Goal: Participate in discussion: Engage in conversation with other users on a specific topic

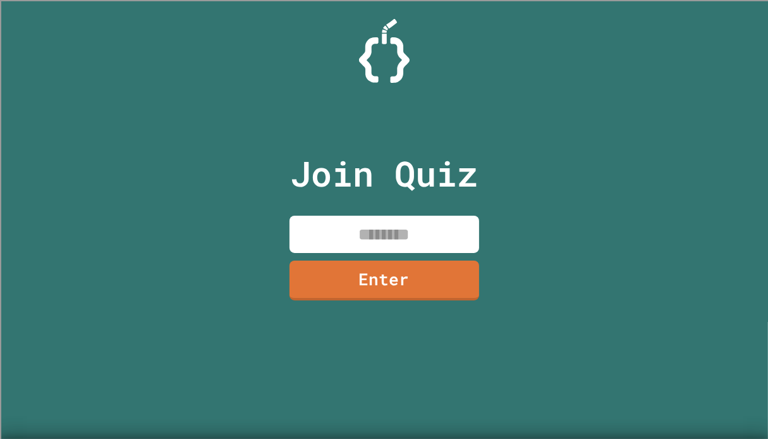
click at [415, 224] on input at bounding box center [384, 233] width 190 height 37
type input "********"
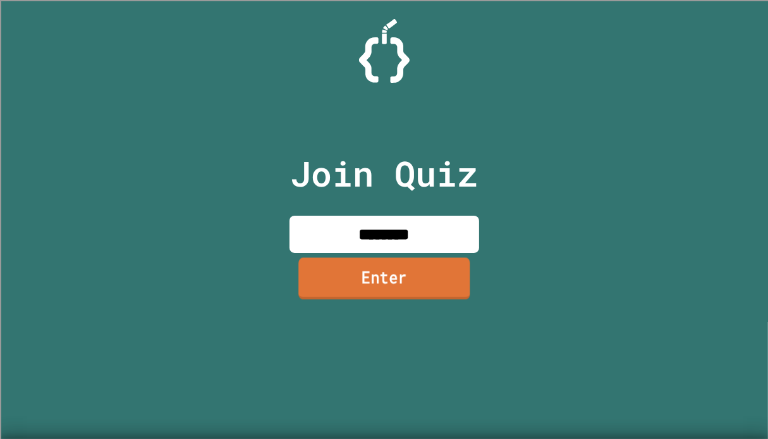
click at [394, 275] on link "Enter" at bounding box center [383, 279] width 171 height 42
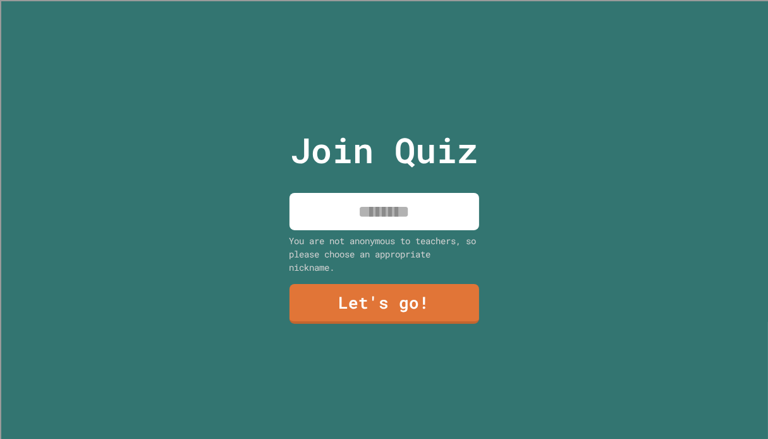
click at [400, 207] on input at bounding box center [384, 211] width 190 height 37
type input "****"
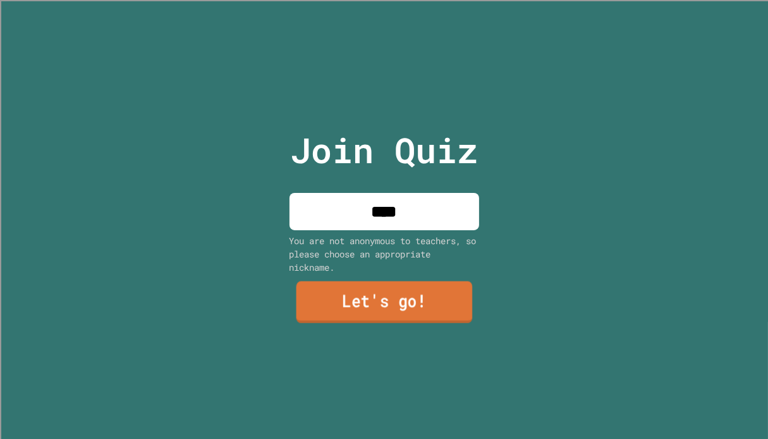
click at [401, 293] on link "Let's go!" at bounding box center [384, 302] width 176 height 42
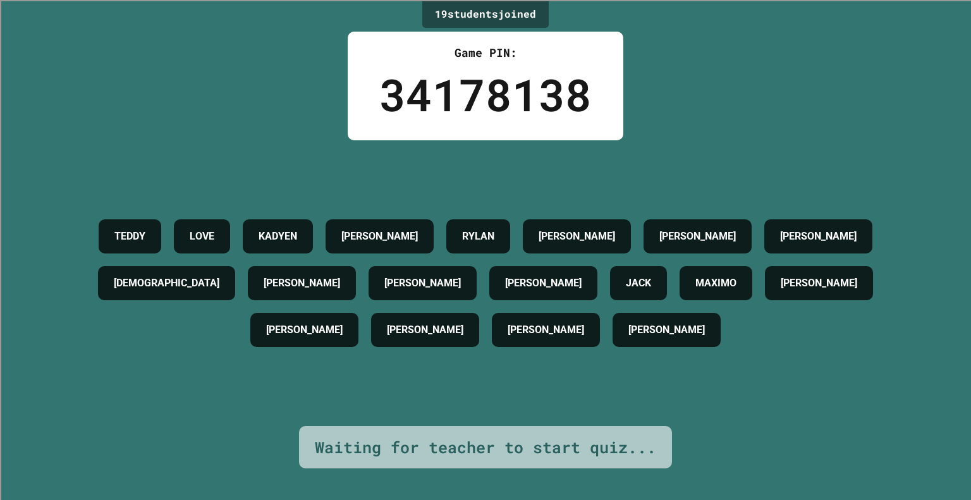
click at [652, 146] on div "[PERSON_NAME] KADYEN [PERSON_NAME] [PERSON_NAME] [PERSON_NAME] [PERSON_NAME] CH…" at bounding box center [485, 283] width 907 height 286
click at [665, 213] on div "[PERSON_NAME] KADYEN [PERSON_NAME] [PERSON_NAME] [PERSON_NAME] [PERSON_NAME] CH…" at bounding box center [485, 283] width 907 height 140
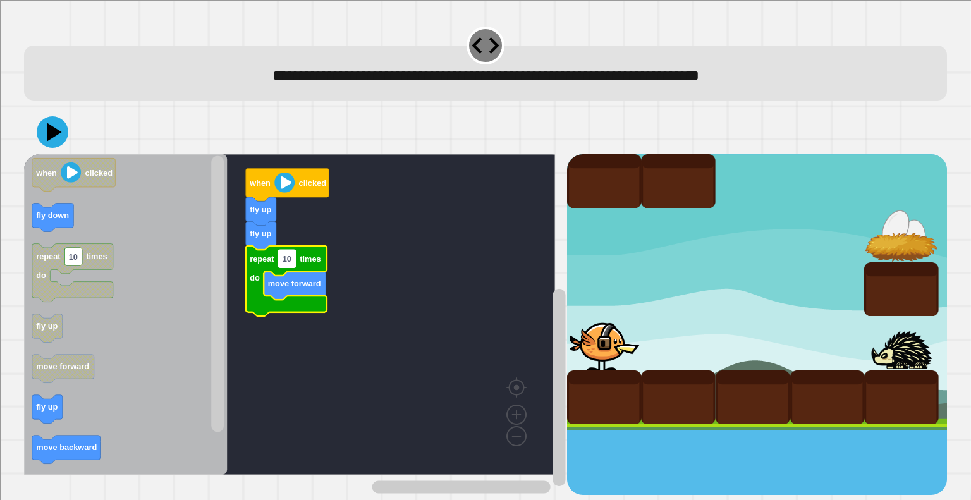
click at [293, 264] on rect "Blockly Workspace" at bounding box center [288, 259] width 18 height 18
type input "*"
click at [61, 147] on div at bounding box center [485, 132] width 922 height 44
click at [43, 136] on icon at bounding box center [53, 132] width 36 height 36
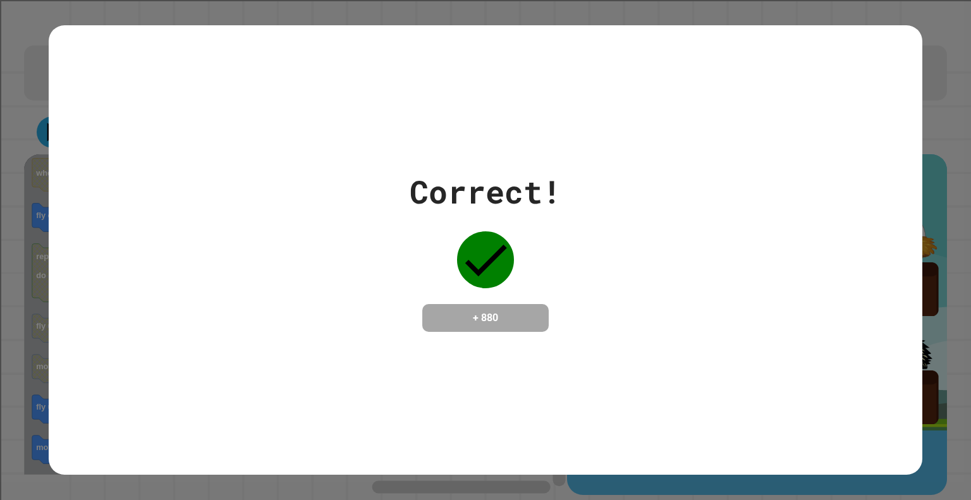
click at [705, 237] on div "Correct! + 880" at bounding box center [485, 250] width 873 height 164
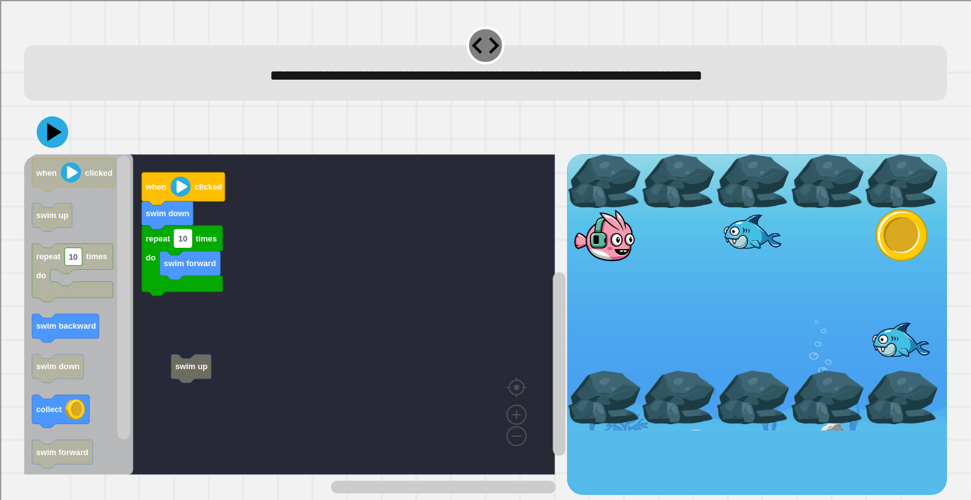
click at [181, 243] on text "10" at bounding box center [182, 238] width 9 height 9
type input "*"
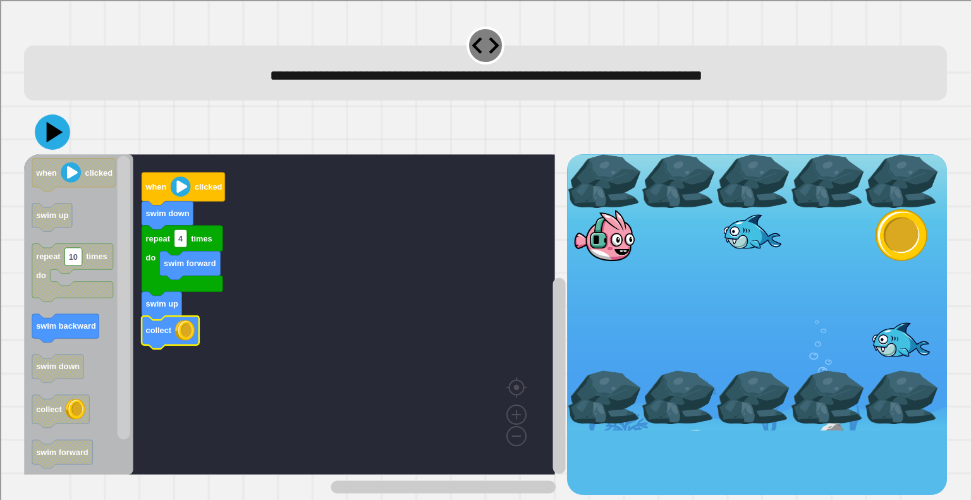
click at [66, 137] on icon at bounding box center [52, 131] width 35 height 35
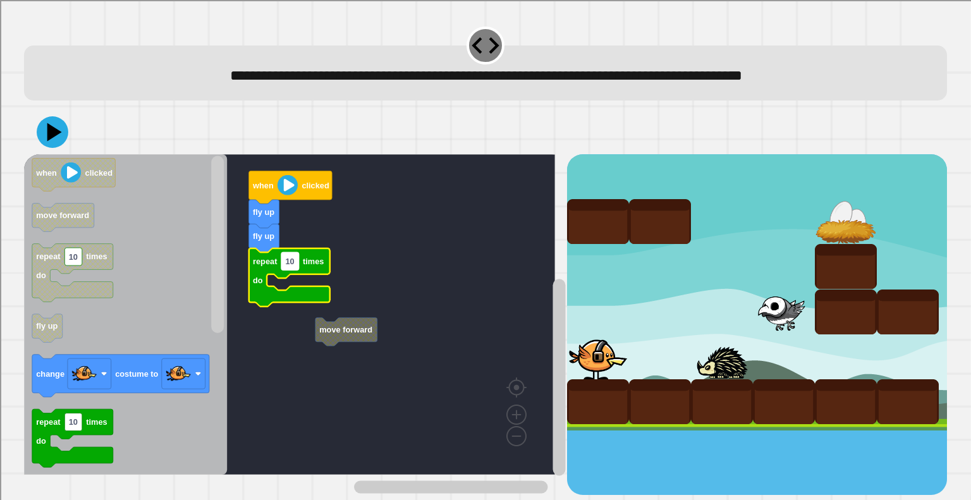
click at [291, 265] on text "10" at bounding box center [290, 261] width 9 height 9
type input "*"
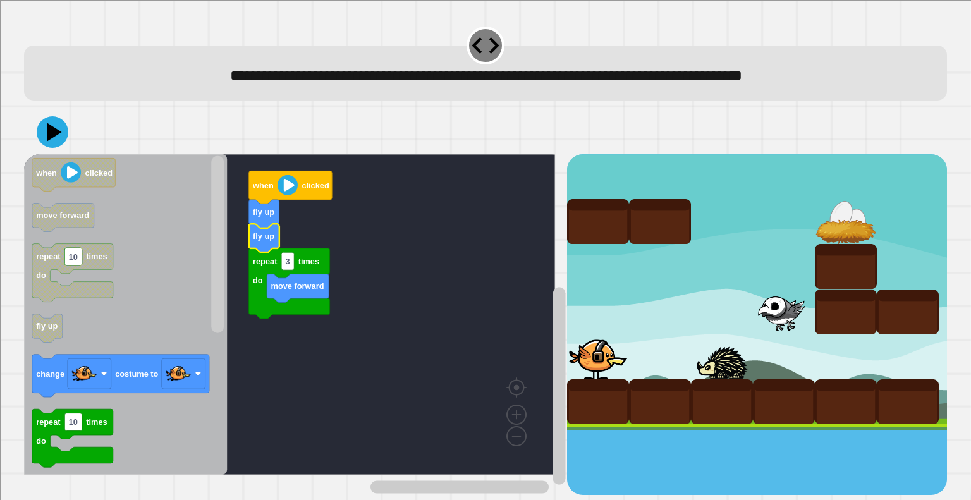
click at [257, 240] on text "fly up" at bounding box center [263, 235] width 21 height 9
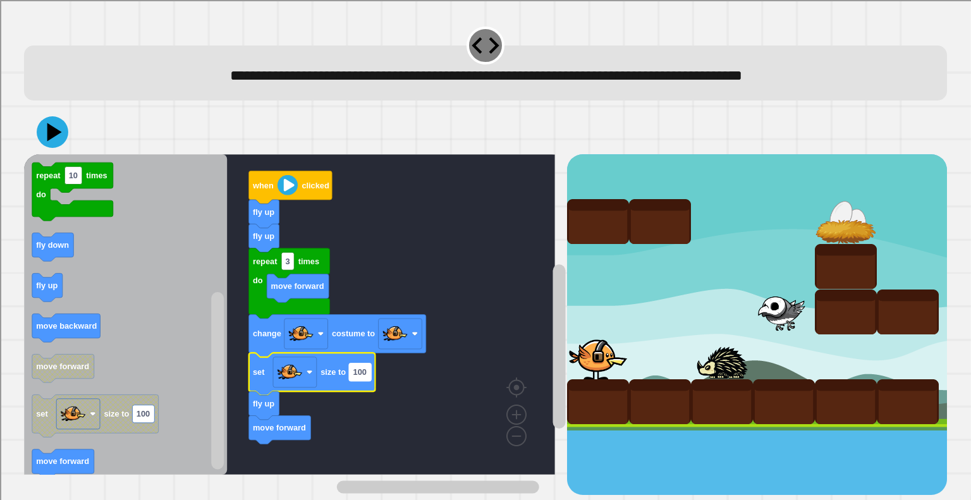
click at [360, 375] on text "100" at bounding box center [359, 371] width 13 height 9
type input "**"
click at [410, 330] on rect "Blockly Workspace" at bounding box center [400, 333] width 44 height 30
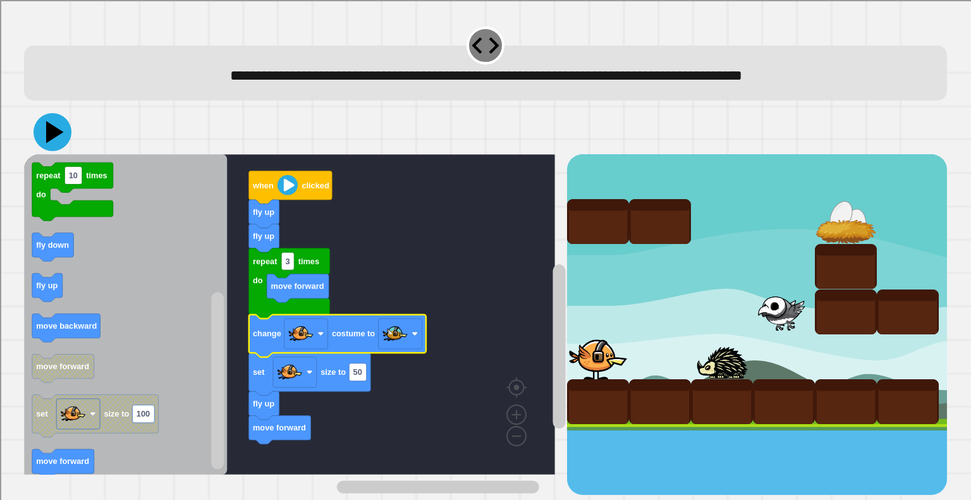
click at [48, 128] on icon at bounding box center [55, 132] width 18 height 22
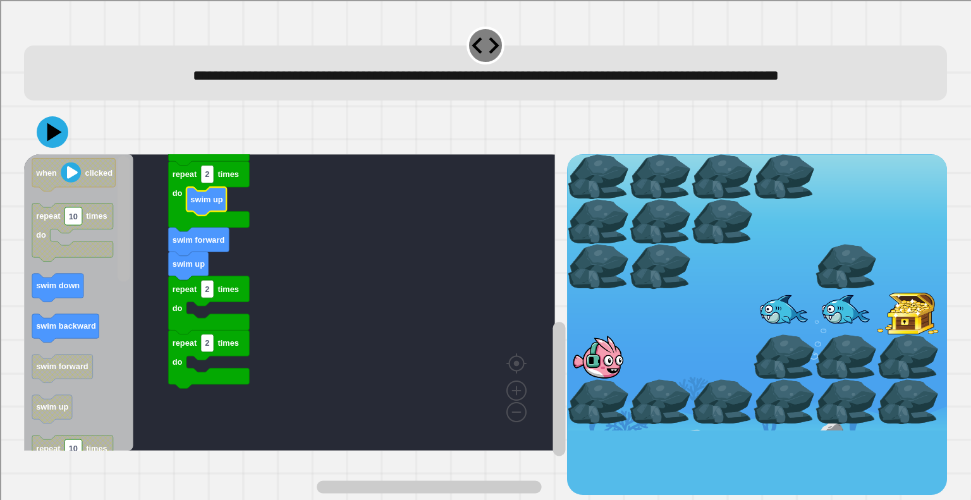
click at [130, 343] on g "Blockly Workspace" at bounding box center [124, 301] width 16 height 293
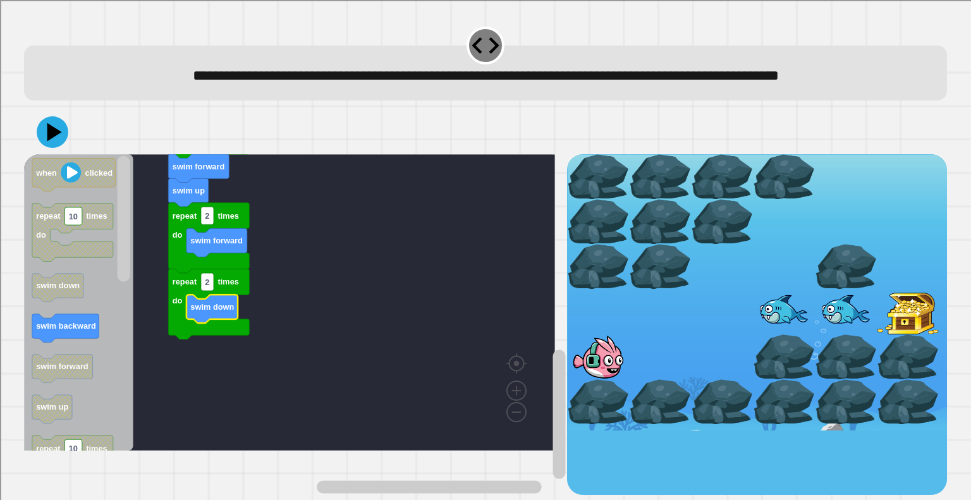
click at [51, 141] on icon at bounding box center [54, 132] width 15 height 18
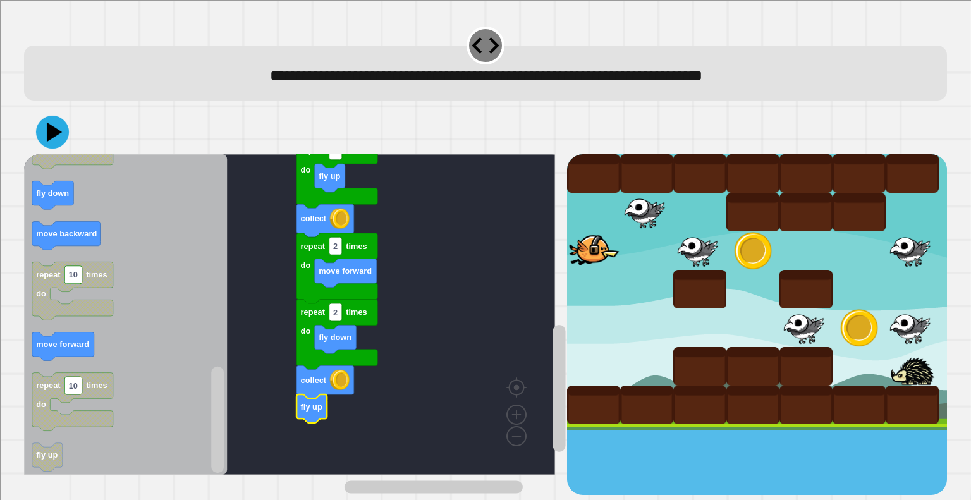
click at [60, 136] on icon at bounding box center [52, 132] width 33 height 33
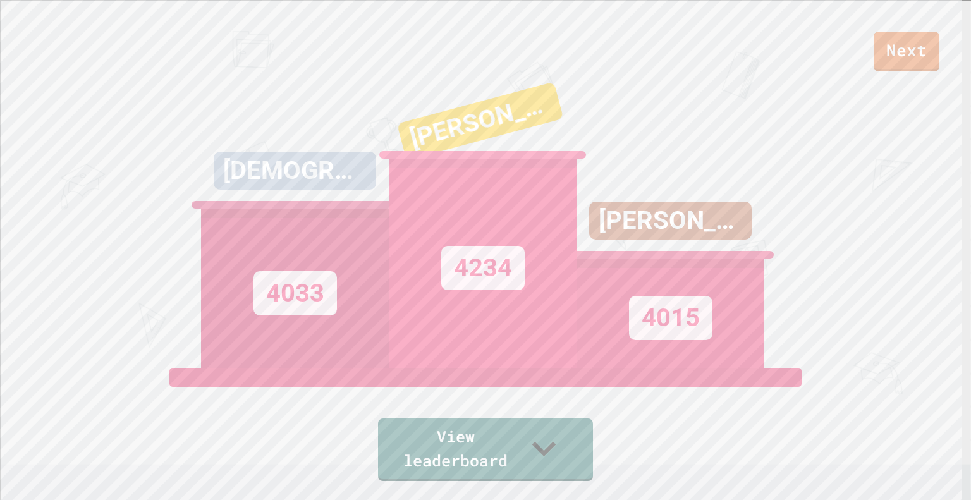
click at [363, 155] on div "ISAIAH 4033" at bounding box center [295, 210] width 188 height 316
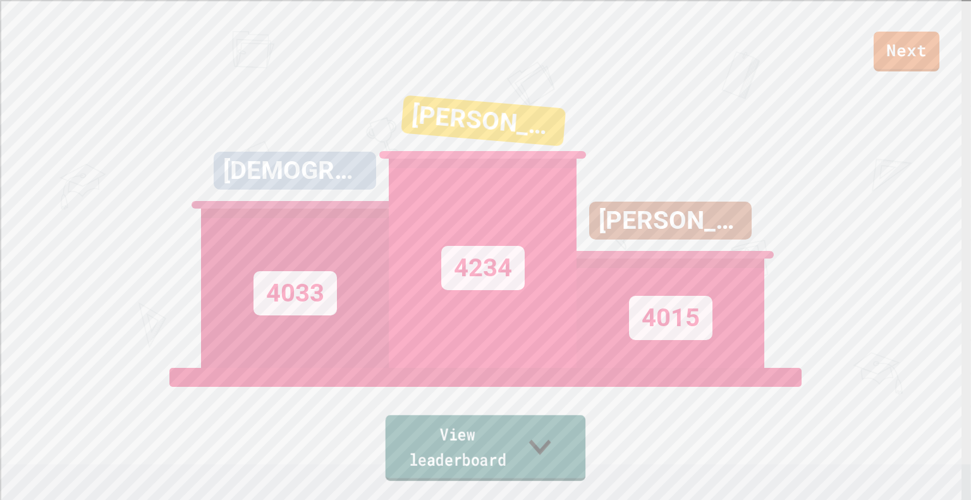
click at [451, 438] on link "View leaderboard" at bounding box center [485, 448] width 200 height 66
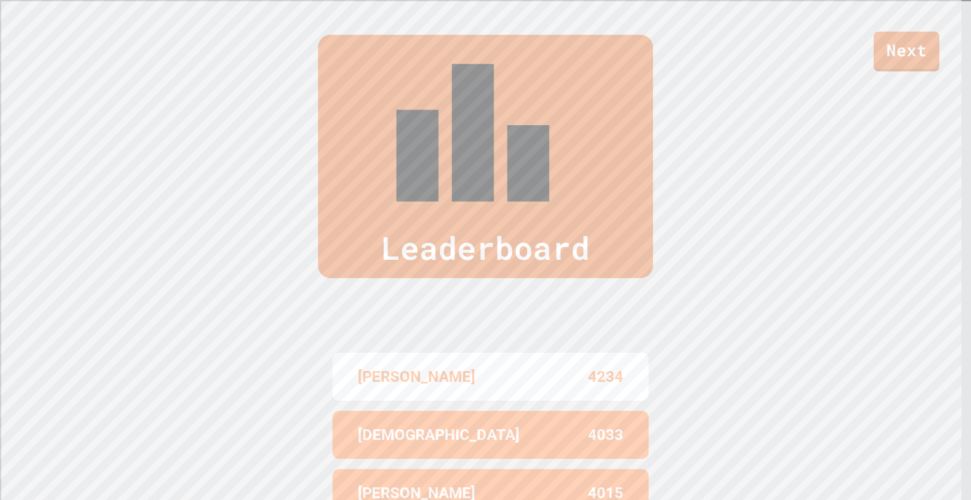
scroll to position [526, 0]
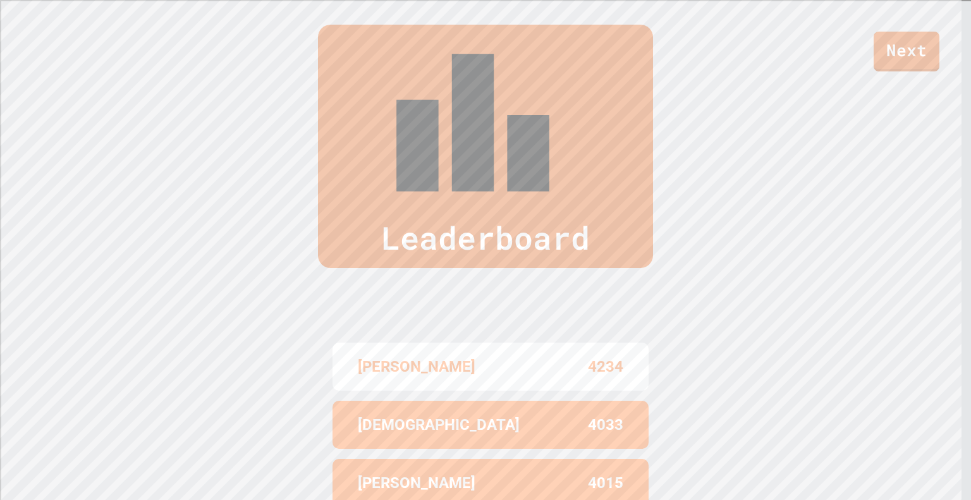
click at [447, 438] on div "[PERSON_NAME] 4234 [PERSON_NAME] 4033 [PERSON_NAME] 4015 [PERSON_NAME] M 4007 […" at bounding box center [485, 482] width 316 height 341
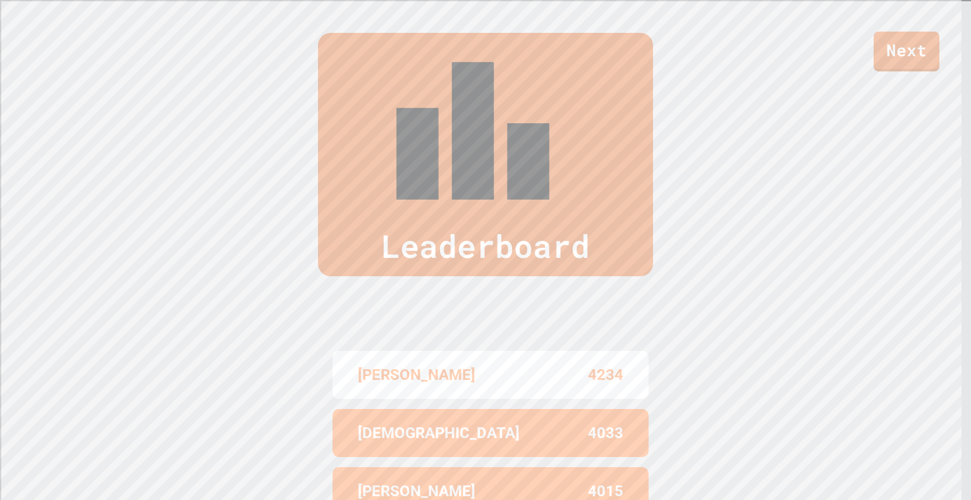
click at [0, 438] on div "Leaderboard [PERSON_NAME] 4234 [PERSON_NAME] 4033 [PERSON_NAME] 4015 [PERSON_NA…" at bounding box center [485, 334] width 971 height 705
click at [0, 306] on div "Leaderboard [PERSON_NAME] 4234 [PERSON_NAME] 4033 [PERSON_NAME] 4015 [PERSON_NA…" at bounding box center [485, 333] width 971 height 705
click at [0, 334] on div "Leaderboard [PERSON_NAME] 4234 [PERSON_NAME] 4033 [PERSON_NAME] 4015 [PERSON_NA…" at bounding box center [485, 333] width 971 height 705
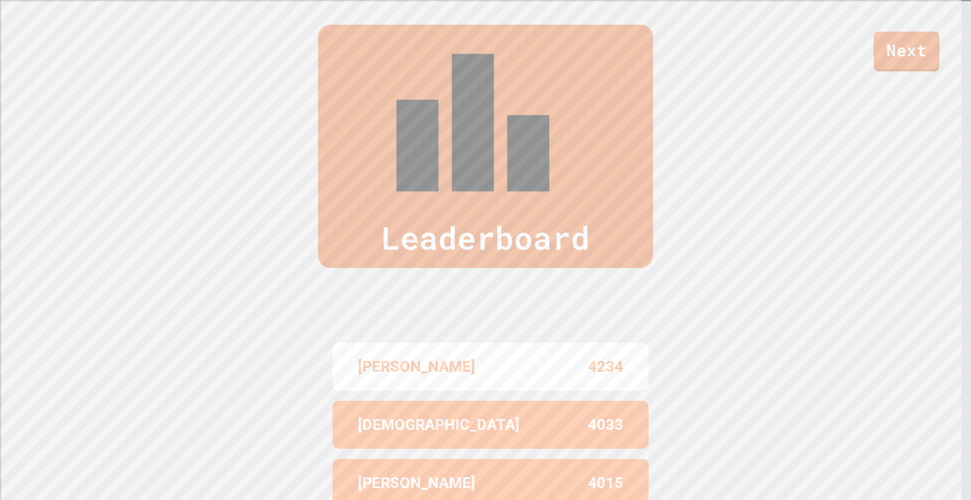
click at [0, 336] on div "Leaderboard [PERSON_NAME] 4234 [PERSON_NAME] 4033 [PERSON_NAME] 4015 [PERSON_NA…" at bounding box center [485, 326] width 971 height 705
click at [0, 338] on div "Leaderboard [PERSON_NAME] 4234 [PERSON_NAME] 4033 [PERSON_NAME] 4015 [PERSON_NA…" at bounding box center [485, 326] width 971 height 705
click at [1, 250] on div "Leaderboard [PERSON_NAME] 4234 [PERSON_NAME] 4033 [PERSON_NAME] 4015 [PERSON_NA…" at bounding box center [485, 326] width 971 height 705
click at [0, 341] on div "Leaderboard [PERSON_NAME] 4234 [PERSON_NAME] 4033 [PERSON_NAME] 4015 [PERSON_NA…" at bounding box center [485, 326] width 971 height 705
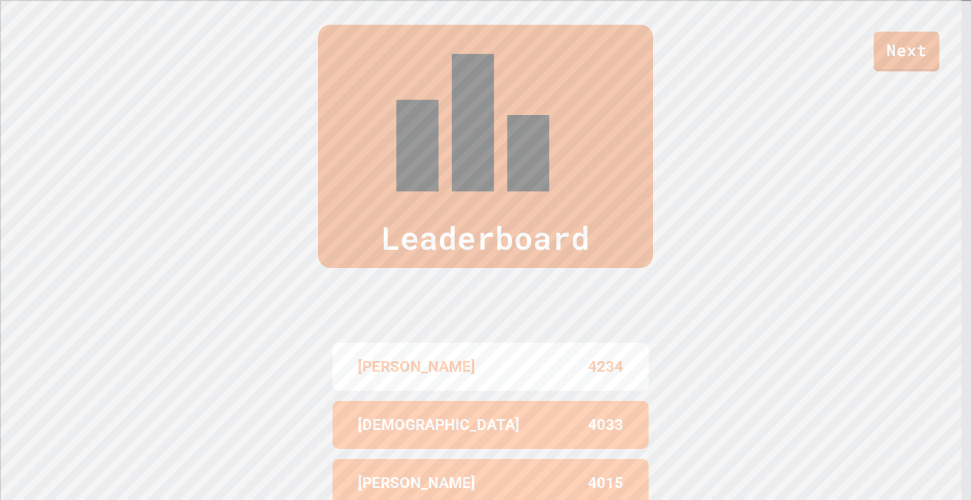
click at [0, 337] on div "Leaderboard [PERSON_NAME] 4234 [PERSON_NAME] 4033 [PERSON_NAME] 4015 [PERSON_NA…" at bounding box center [485, 326] width 971 height 705
click at [2, 249] on div "Leaderboard [PERSON_NAME] 4234 [PERSON_NAME] 4033 [PERSON_NAME] 4015 [PERSON_NA…" at bounding box center [485, 326] width 971 height 705
click at [0, 338] on div "Leaderboard [PERSON_NAME] 4234 [PERSON_NAME] 4033 [PERSON_NAME] 4015 [PERSON_NA…" at bounding box center [485, 326] width 971 height 705
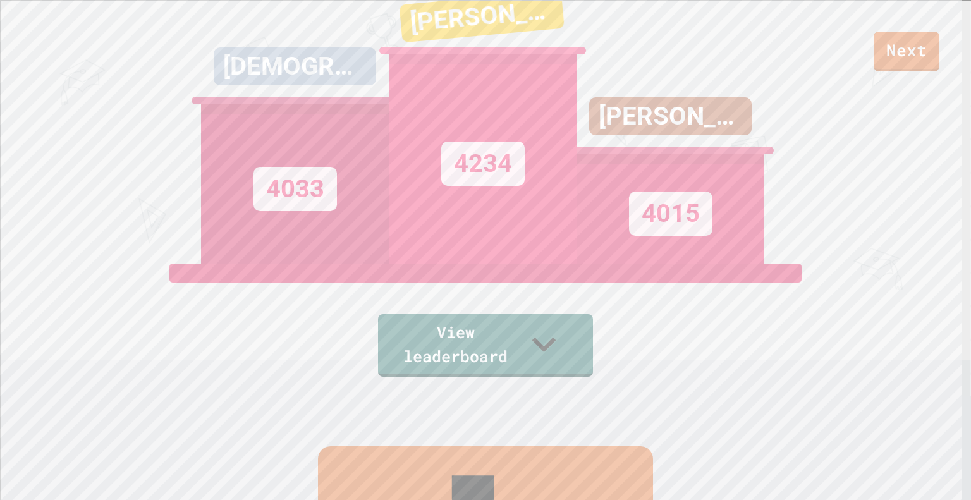
scroll to position [0, 0]
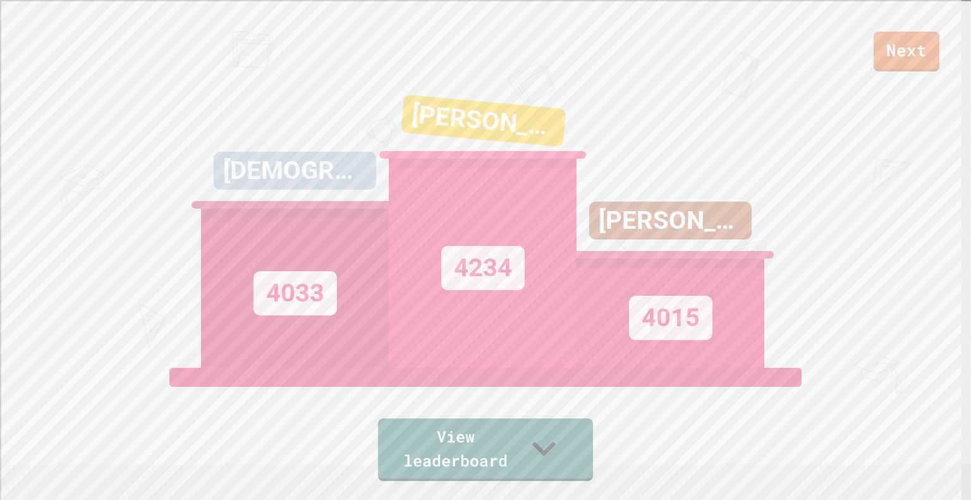
click at [36, 284] on div "Next ISAIAH 4033 [PERSON_NAME] 4234 [PERSON_NAME] 4015 View leaderboard" at bounding box center [485, 250] width 971 height 500
click at [767, 68] on link "Next" at bounding box center [906, 50] width 66 height 41
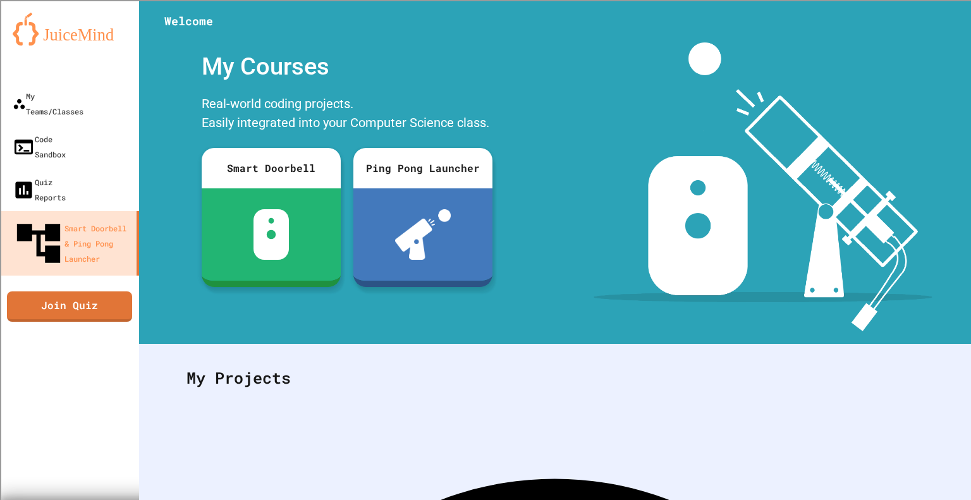
click at [541, 233] on div "My Courses Real-world coding projects. Easily integrated into your Computer Sci…" at bounding box center [347, 186] width 416 height 289
click at [48, 289] on link "Join Quiz" at bounding box center [69, 305] width 121 height 32
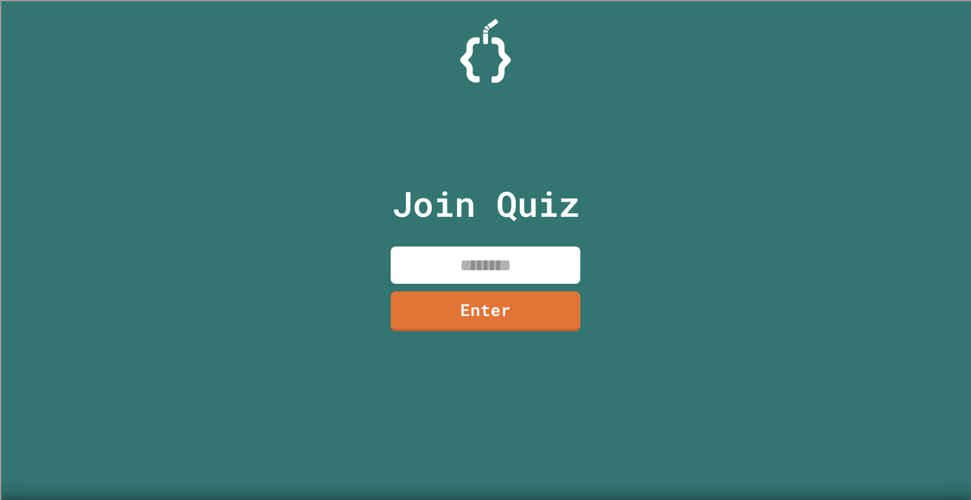
click at [767, 156] on div "Join Quiz Enter" at bounding box center [485, 250] width 971 height 500
drag, startPoint x: 970, startPoint y: 156, endPoint x: 848, endPoint y: 105, distance: 132.3
click at [767, 105] on div "Join Quiz Enter" at bounding box center [485, 250] width 971 height 500
click at [500, 265] on input at bounding box center [485, 264] width 190 height 37
click at [516, 298] on link "Enter" at bounding box center [485, 310] width 186 height 42
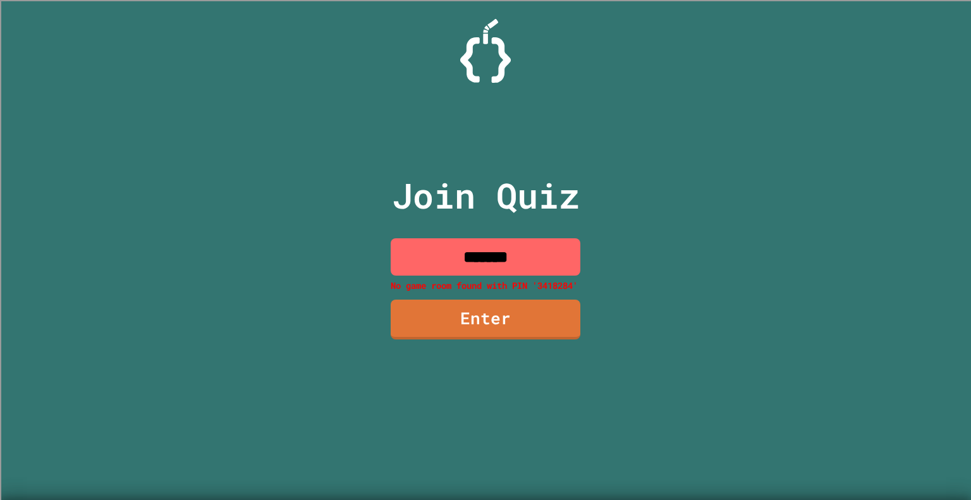
click at [519, 258] on input "*******" at bounding box center [485, 256] width 190 height 37
type input "*****"
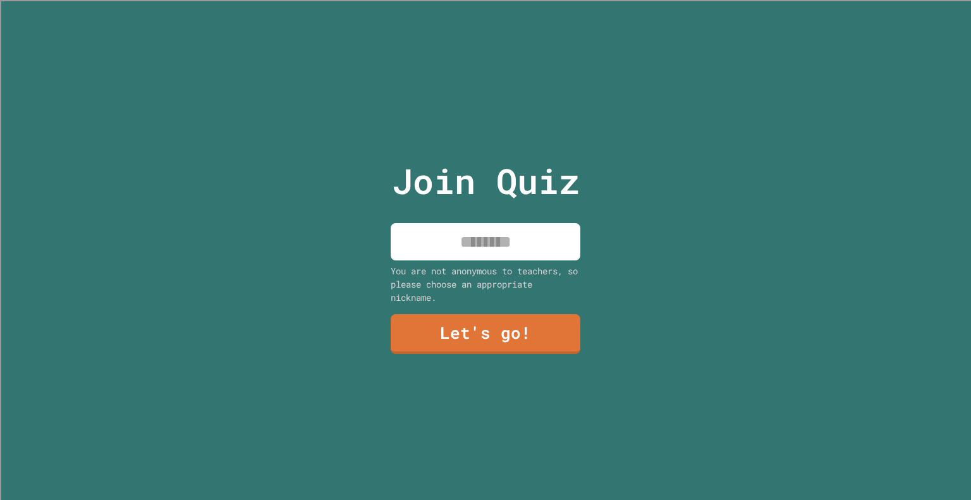
click at [421, 207] on div "Join Quiz You are not anonymous to teachers, so please choose an appropriate ni…" at bounding box center [485, 250] width 213 height 500
click at [447, 223] on input at bounding box center [485, 241] width 190 height 37
type input "****"
click at [415, 337] on link "Let's go!" at bounding box center [485, 333] width 190 height 42
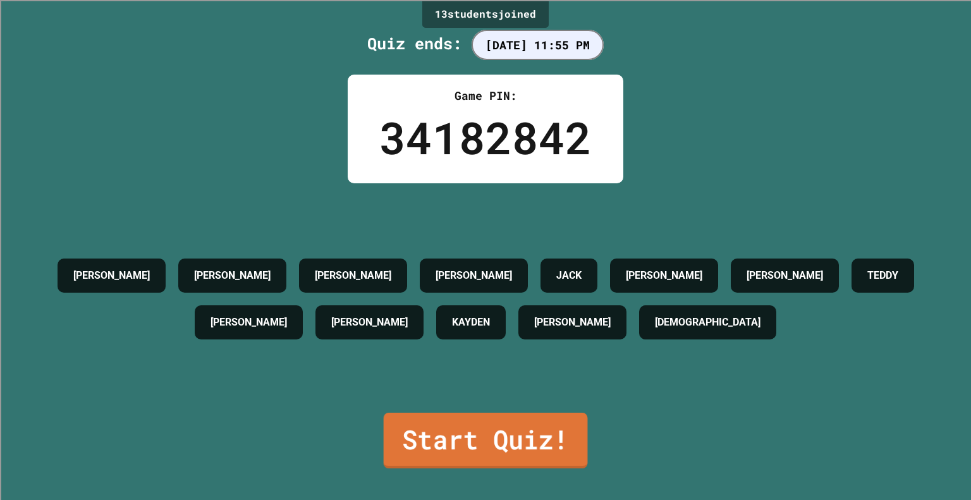
click at [490, 427] on link "Start Quiz!" at bounding box center [486, 441] width 204 height 56
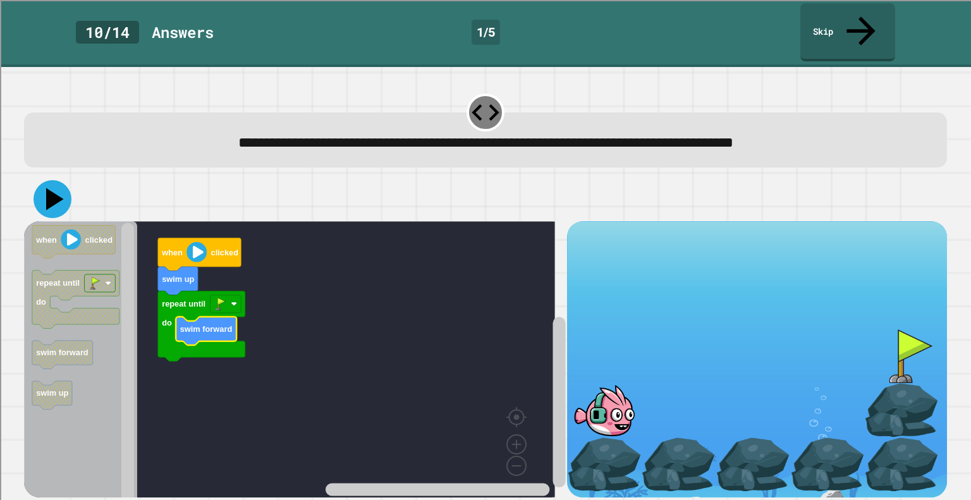
click at [51, 188] on icon at bounding box center [55, 199] width 18 height 22
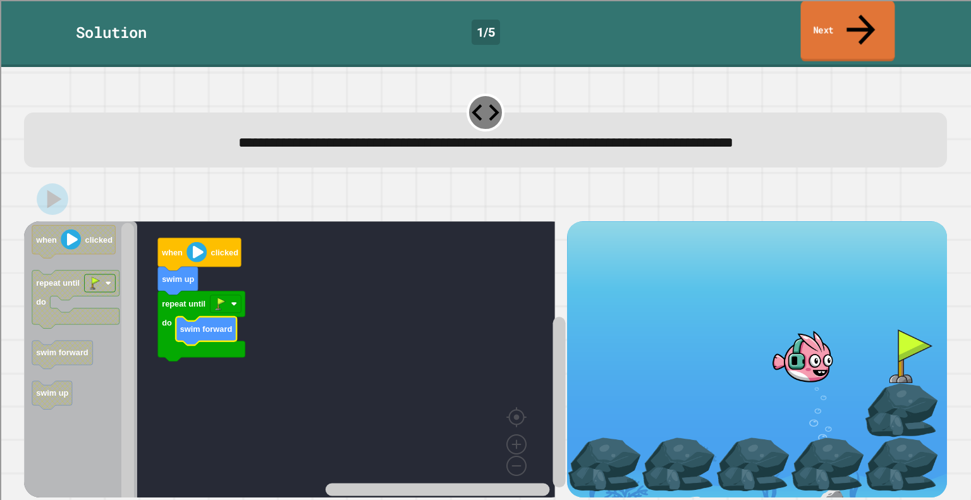
click at [816, 9] on link "Next" at bounding box center [848, 31] width 94 height 61
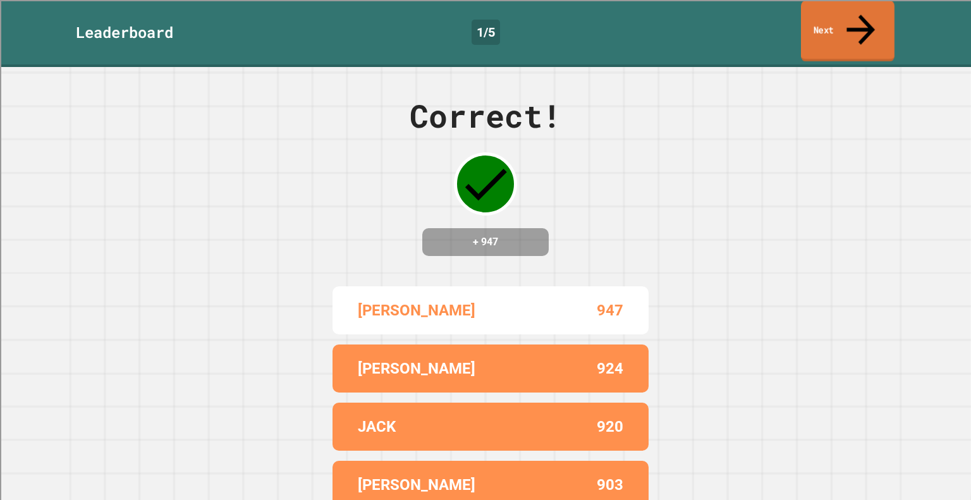
click at [816, 9] on link "Next" at bounding box center [848, 31] width 94 height 61
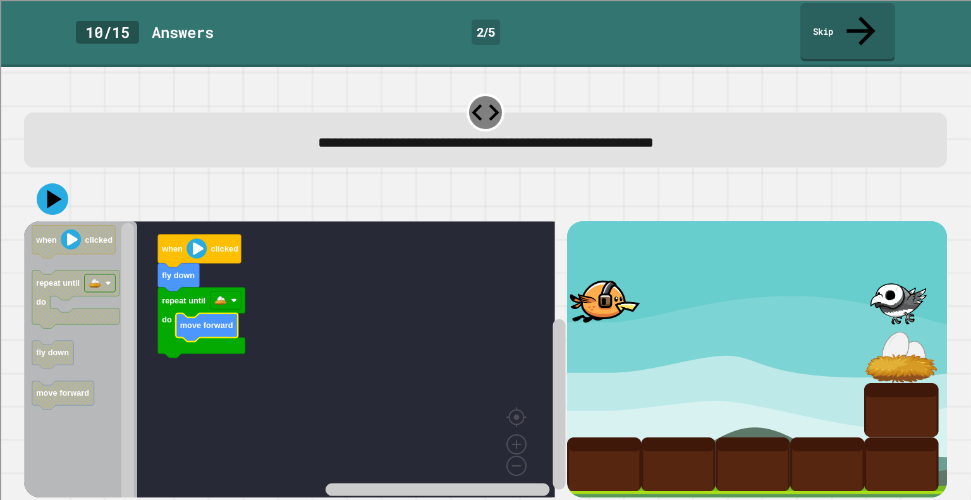
click at [66, 179] on div at bounding box center [485, 199] width 922 height 44
click at [52, 183] on icon at bounding box center [53, 199] width 32 height 32
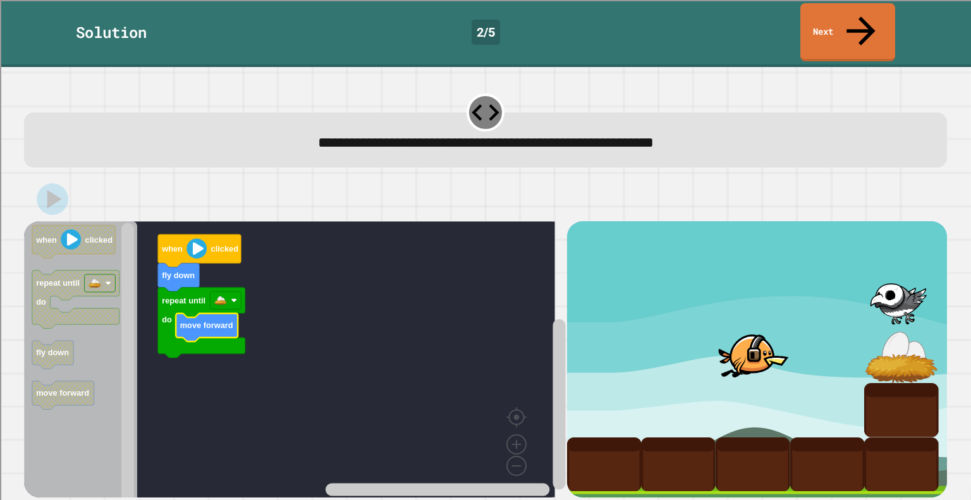
click at [835, 4] on link "Next" at bounding box center [847, 32] width 95 height 58
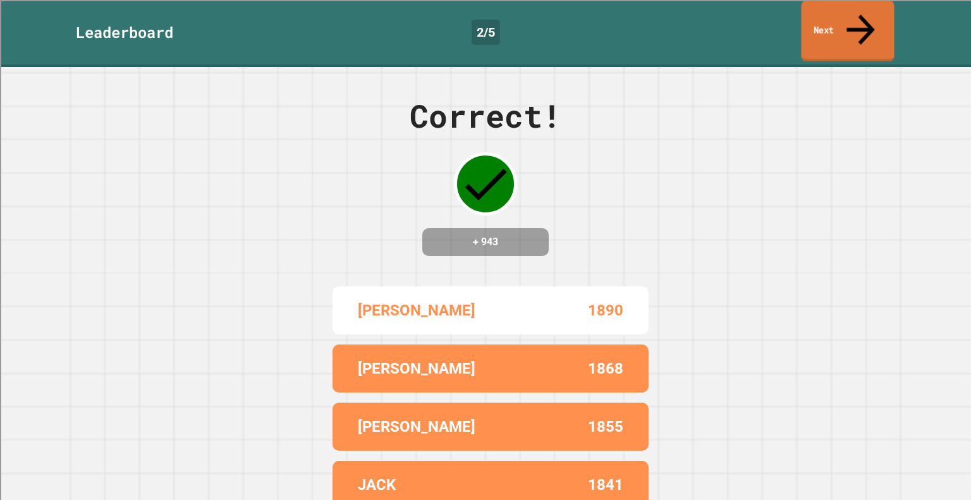
click at [828, 30] on link "Next" at bounding box center [847, 31] width 93 height 61
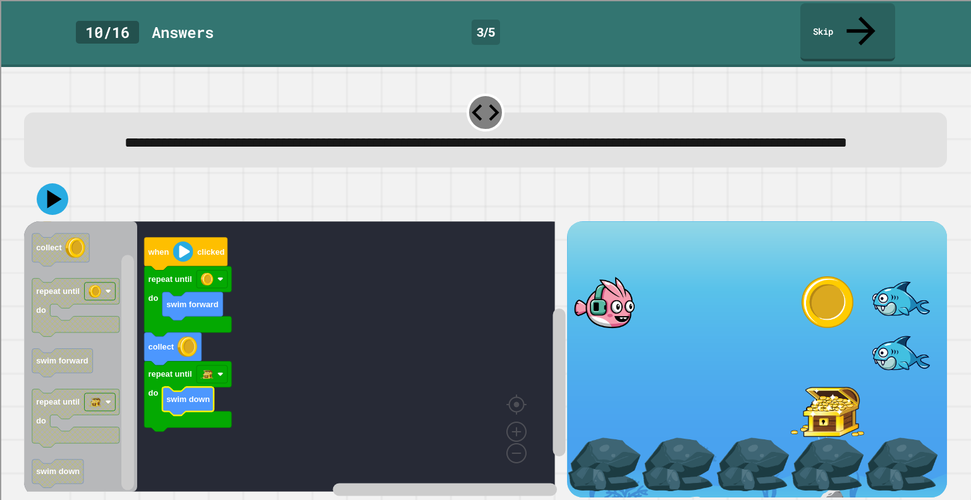
click at [56, 193] on icon at bounding box center [54, 199] width 15 height 18
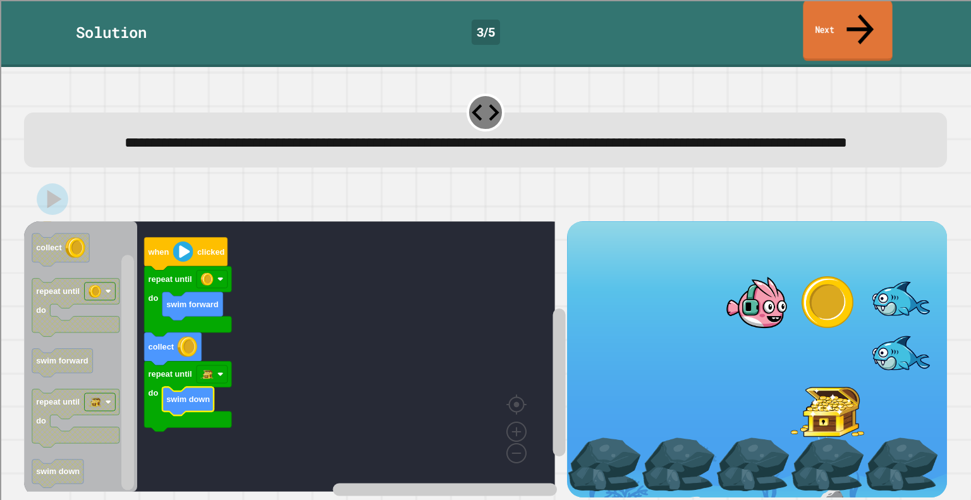
click at [842, 24] on link "Next" at bounding box center [846, 30] width 89 height 61
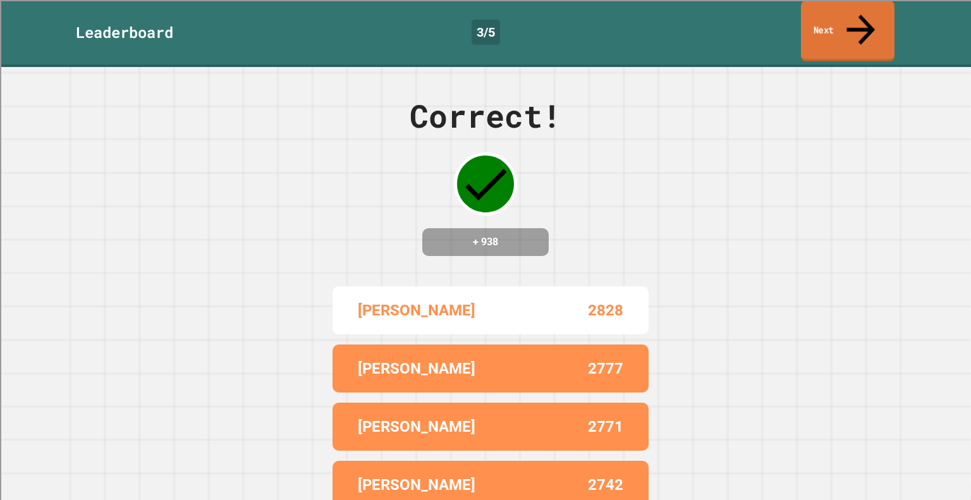
click at [852, 21] on link "Next" at bounding box center [848, 31] width 94 height 61
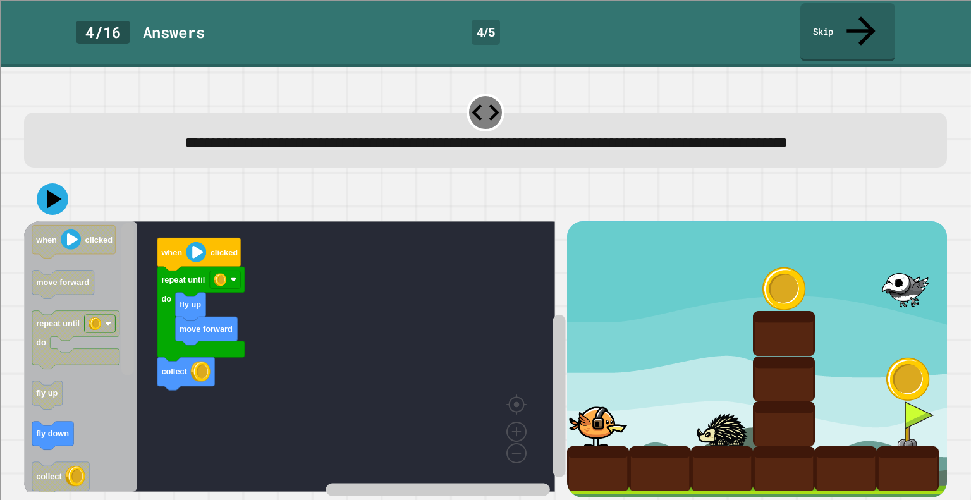
scroll to position [11, 0]
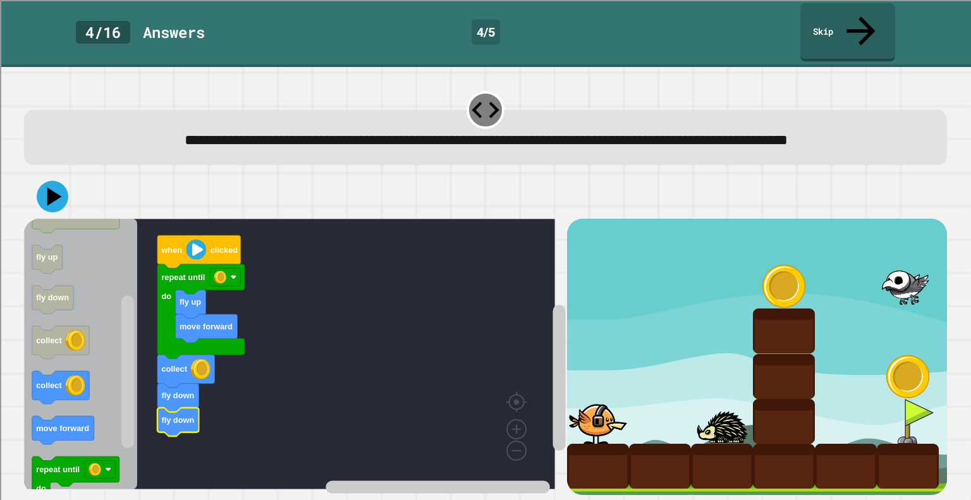
click at [105, 415] on icon "Blockly Workspace" at bounding box center [80, 354] width 113 height 270
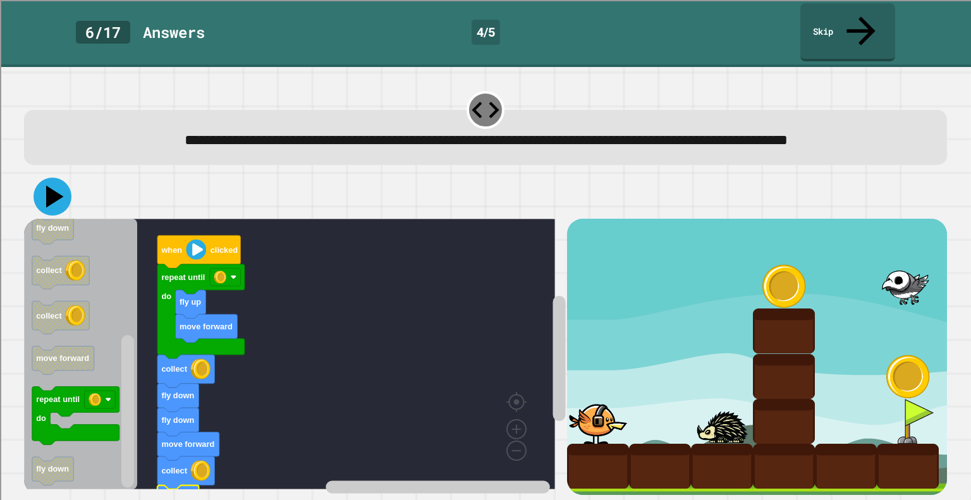
click at [53, 201] on button at bounding box center [52, 197] width 38 height 38
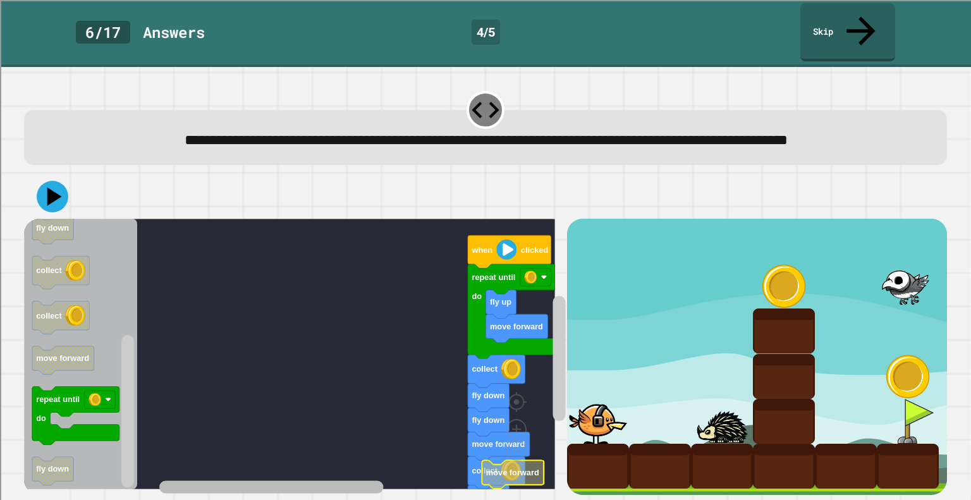
click at [247, 381] on div "when clicked move forward fly up repeat until do collect fly down fly down move…" at bounding box center [295, 357] width 542 height 276
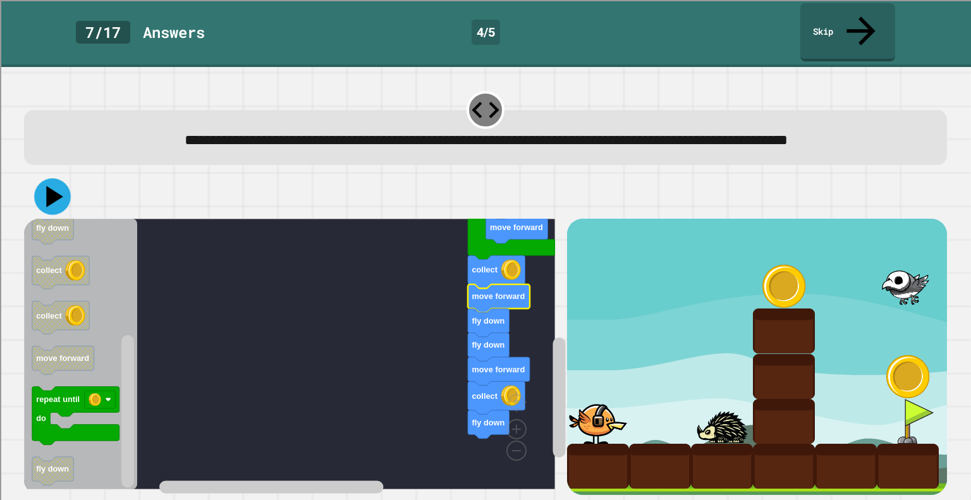
click at [55, 186] on icon at bounding box center [55, 196] width 16 height 21
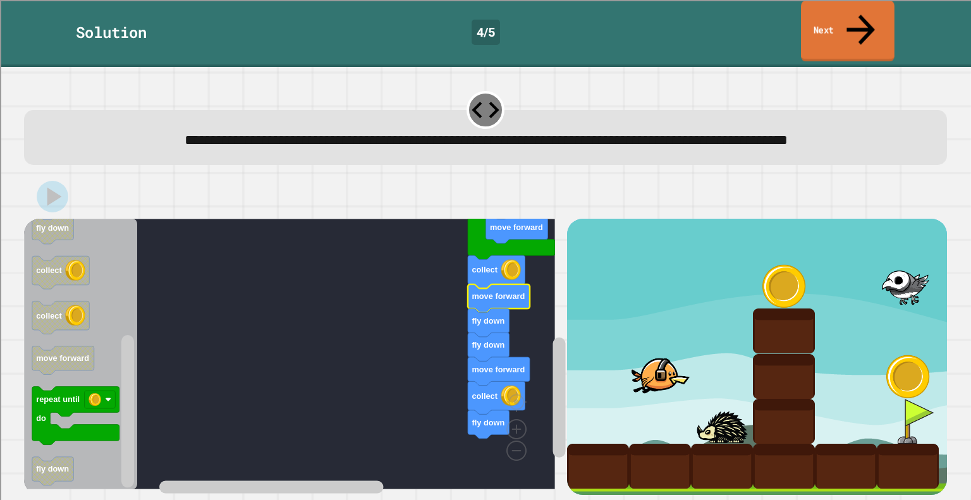
click at [864, 17] on icon at bounding box center [860, 29] width 42 height 45
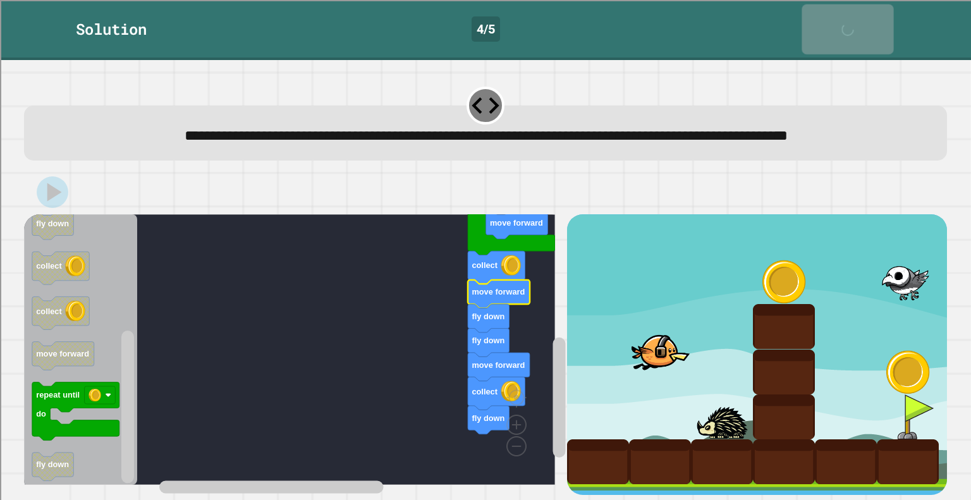
scroll to position [9, 0]
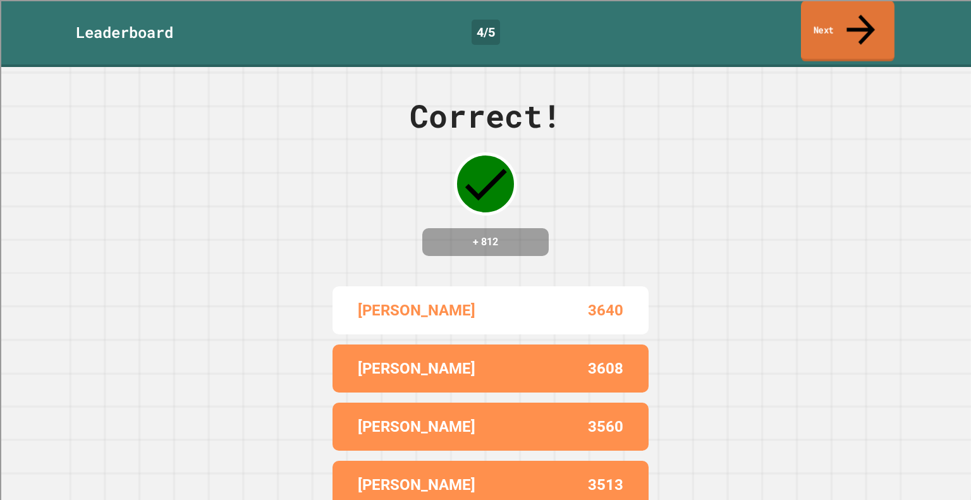
click at [865, 17] on icon at bounding box center [860, 29] width 42 height 45
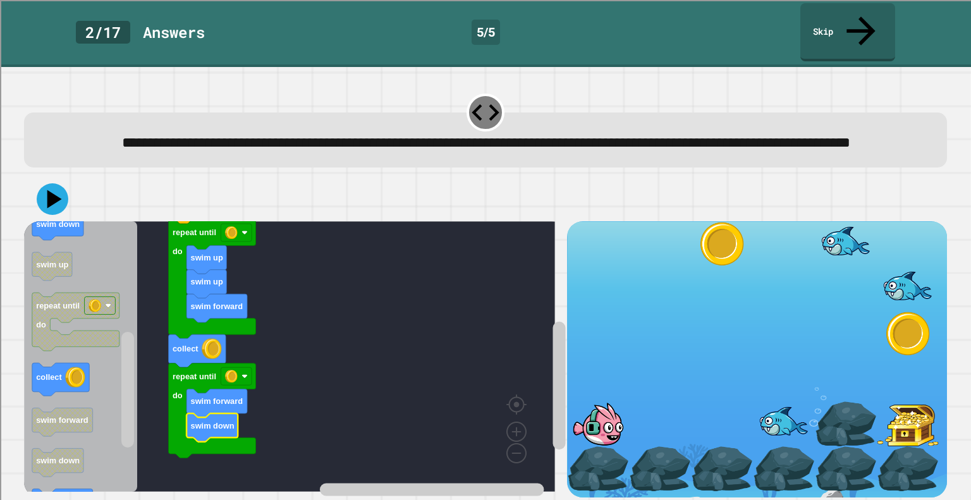
scroll to position [11, 0]
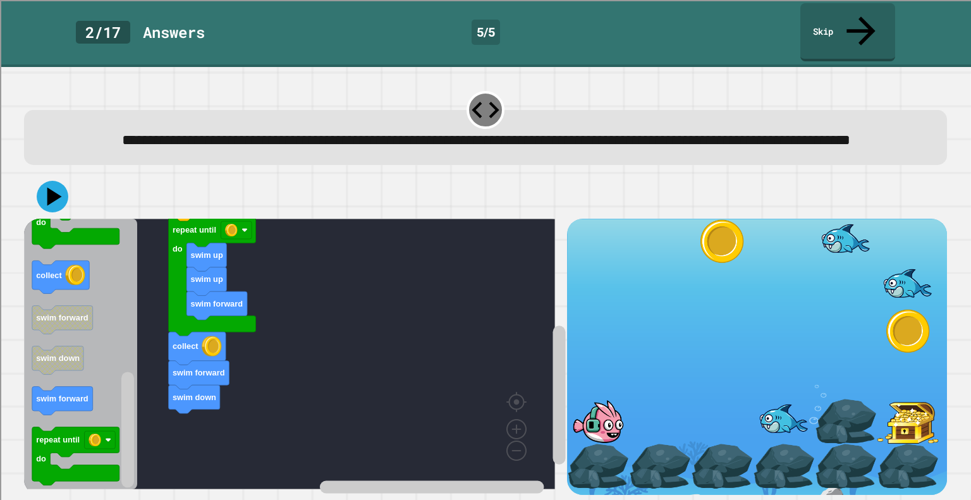
click at [201, 368] on icon "Blockly Workspace" at bounding box center [199, 375] width 61 height 28
click at [191, 385] on icon "Blockly Workspace" at bounding box center [194, 399] width 51 height 28
click at [227, 409] on icon "Blockly Workspace" at bounding box center [199, 423] width 61 height 28
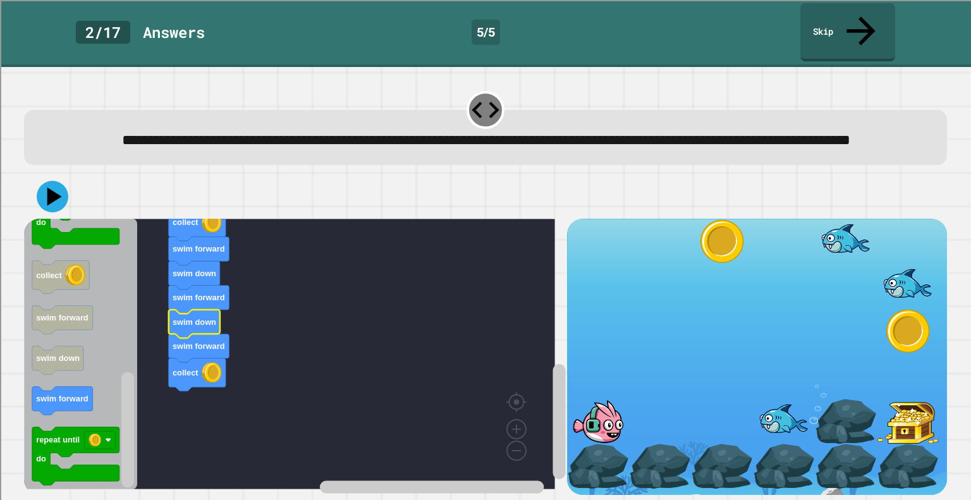
click at [215, 316] on icon "Blockly Workspace" at bounding box center [194, 324] width 51 height 28
click at [51, 191] on icon at bounding box center [53, 197] width 32 height 32
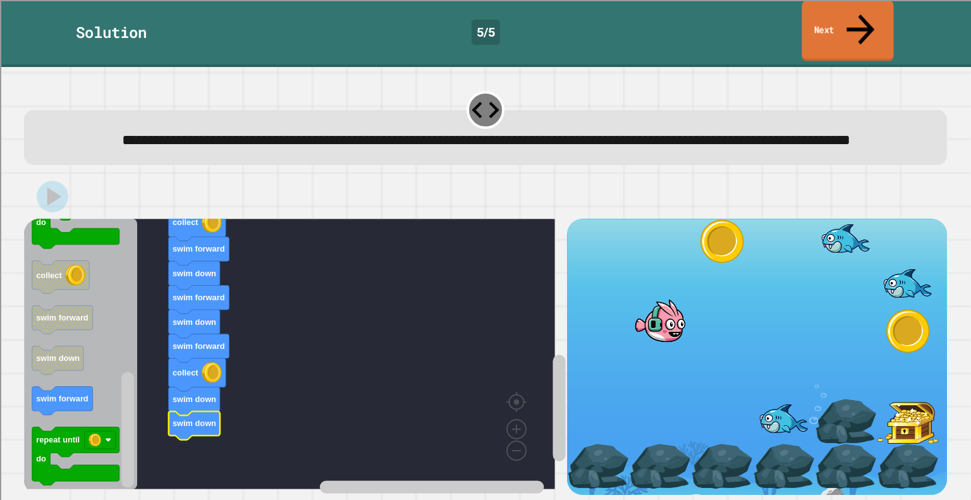
click at [834, 20] on link "Next" at bounding box center [847, 30] width 92 height 61
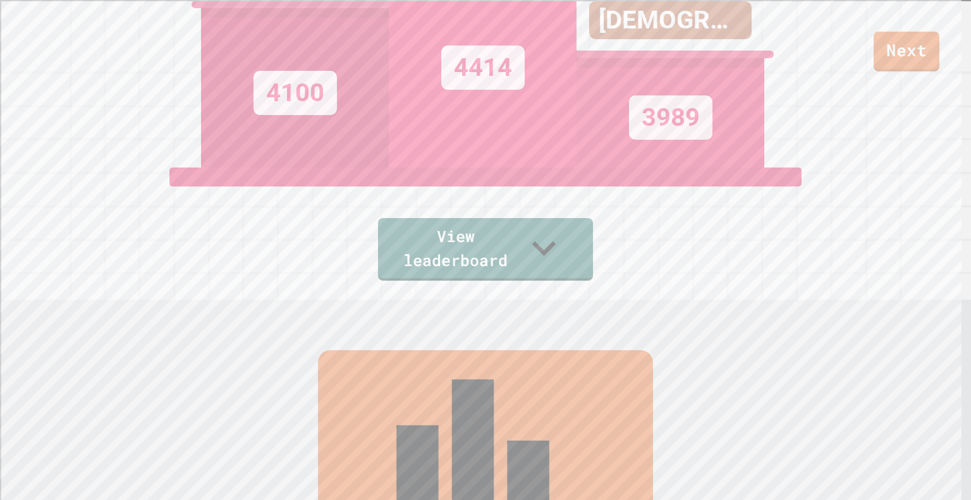
scroll to position [193, 0]
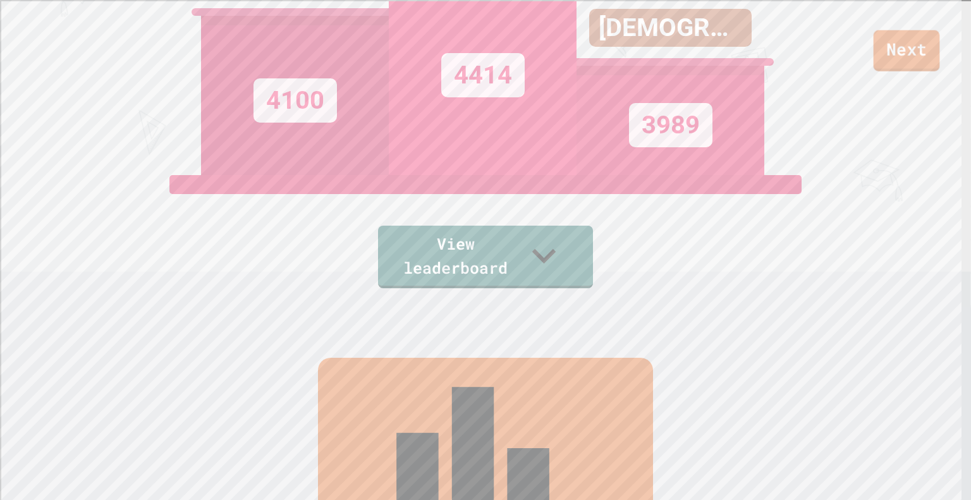
click at [883, 51] on link "Next" at bounding box center [906, 50] width 66 height 41
